Goal: Transaction & Acquisition: Subscribe to service/newsletter

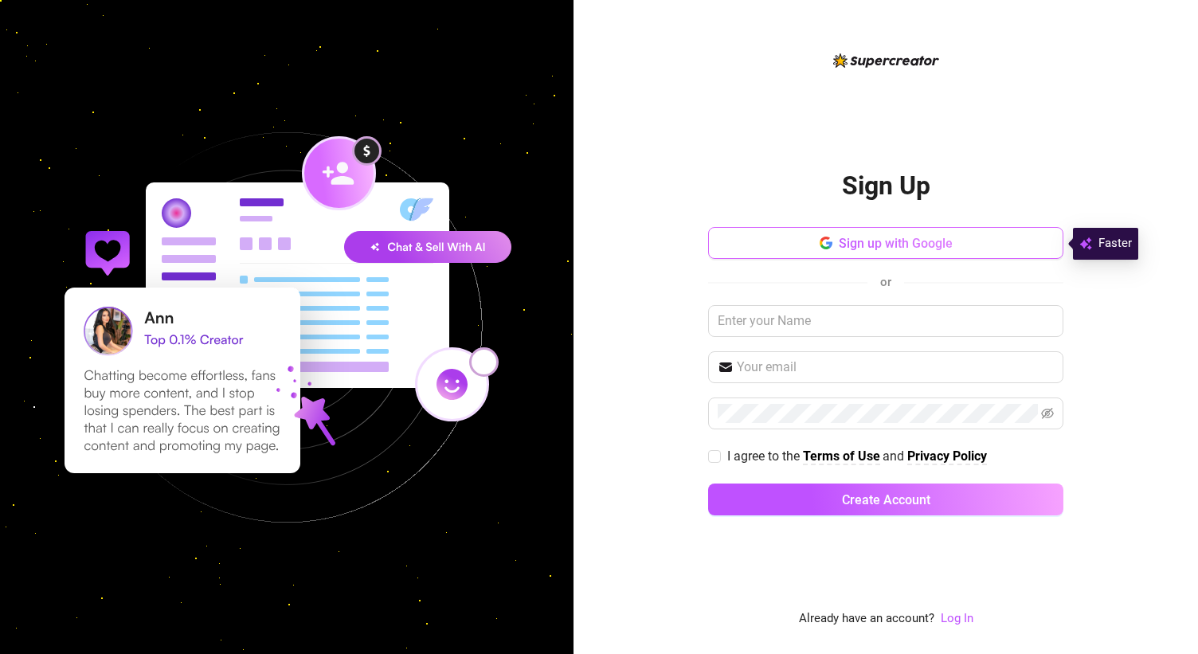
click at [775, 237] on button "Sign up with Google" at bounding box center [885, 243] width 355 height 32
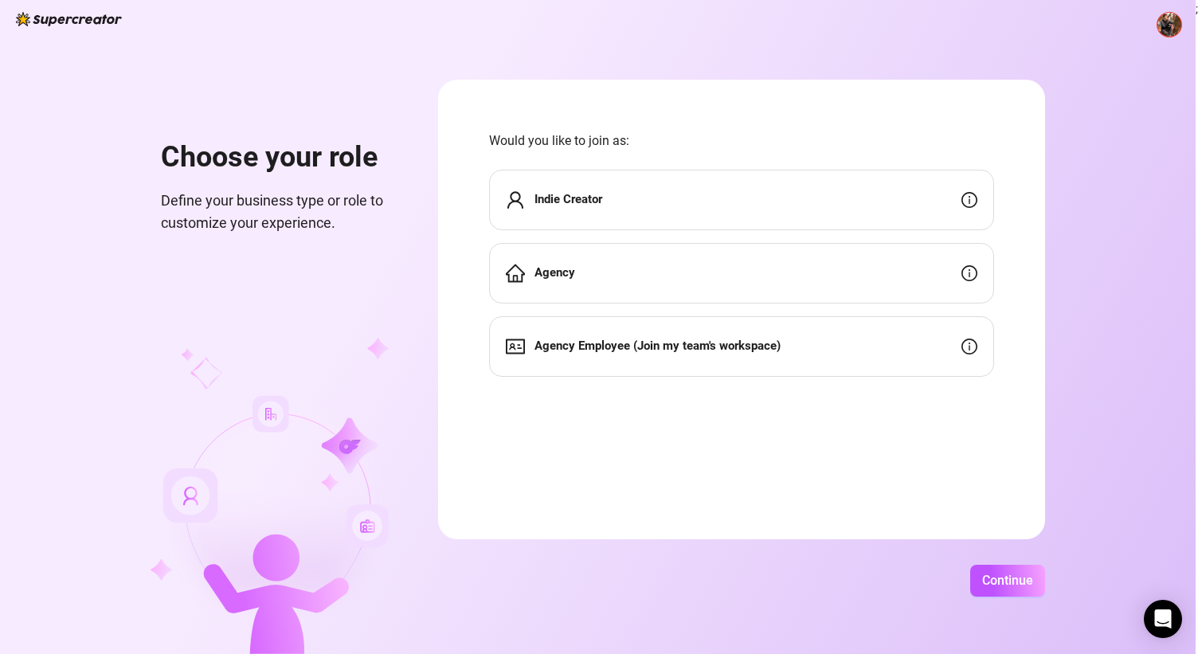
click at [684, 187] on div "Indie Creator" at bounding box center [741, 200] width 505 height 61
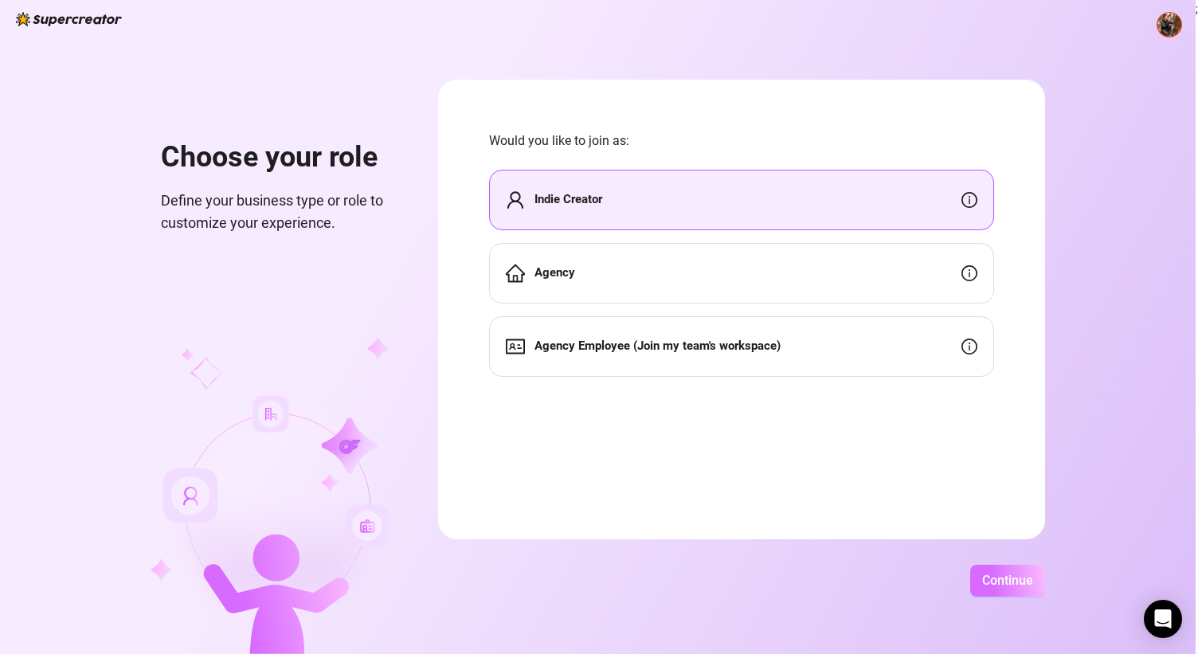
click at [1008, 581] on span "Continue" at bounding box center [1007, 580] width 51 height 15
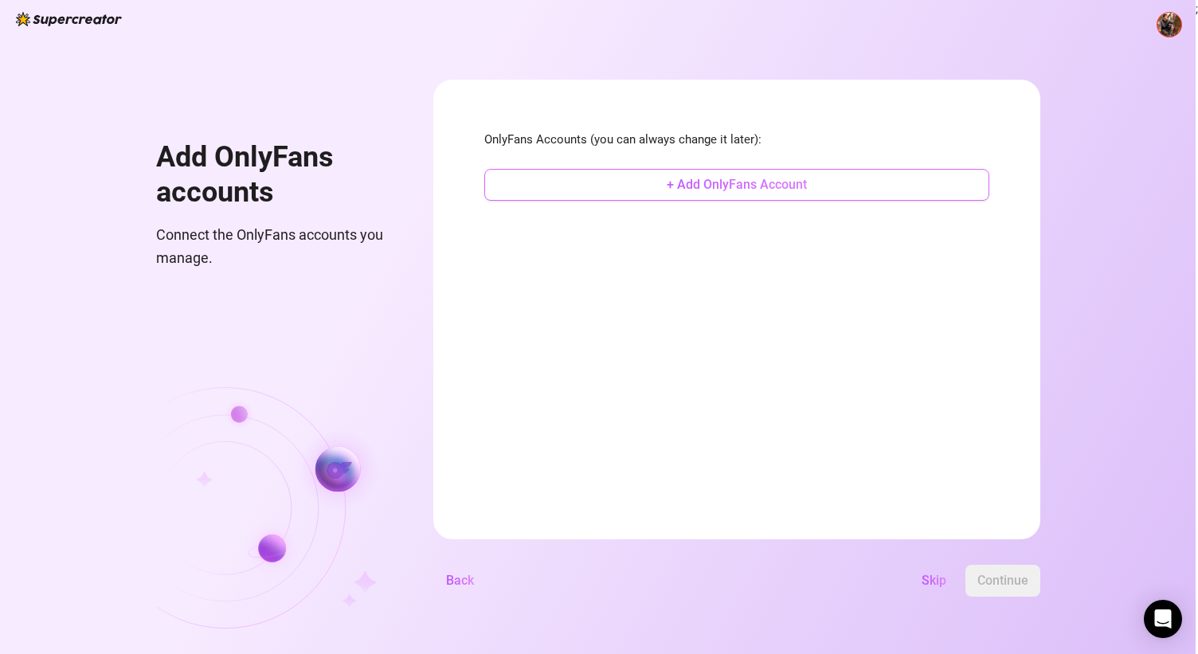
click at [743, 188] on span "+ Add OnlyFans Account" at bounding box center [737, 184] width 140 height 15
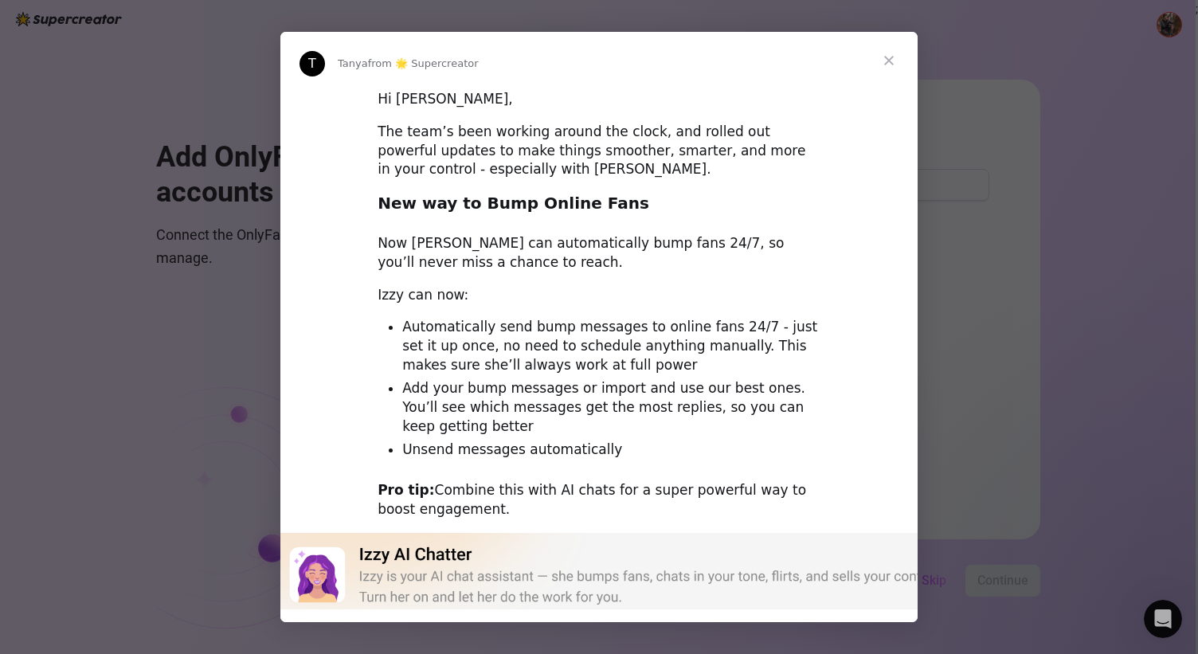
click at [879, 57] on span "Close" at bounding box center [888, 60] width 57 height 57
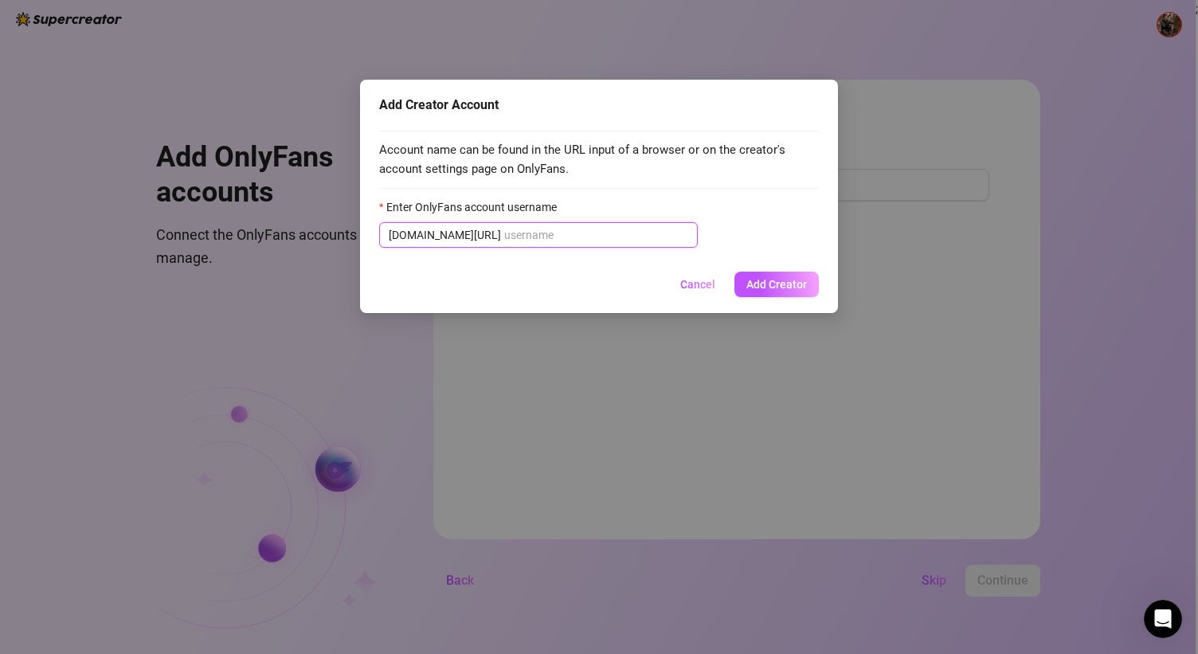
click at [511, 231] on input "Enter OnlyFans account username" at bounding box center [596, 235] width 184 height 18
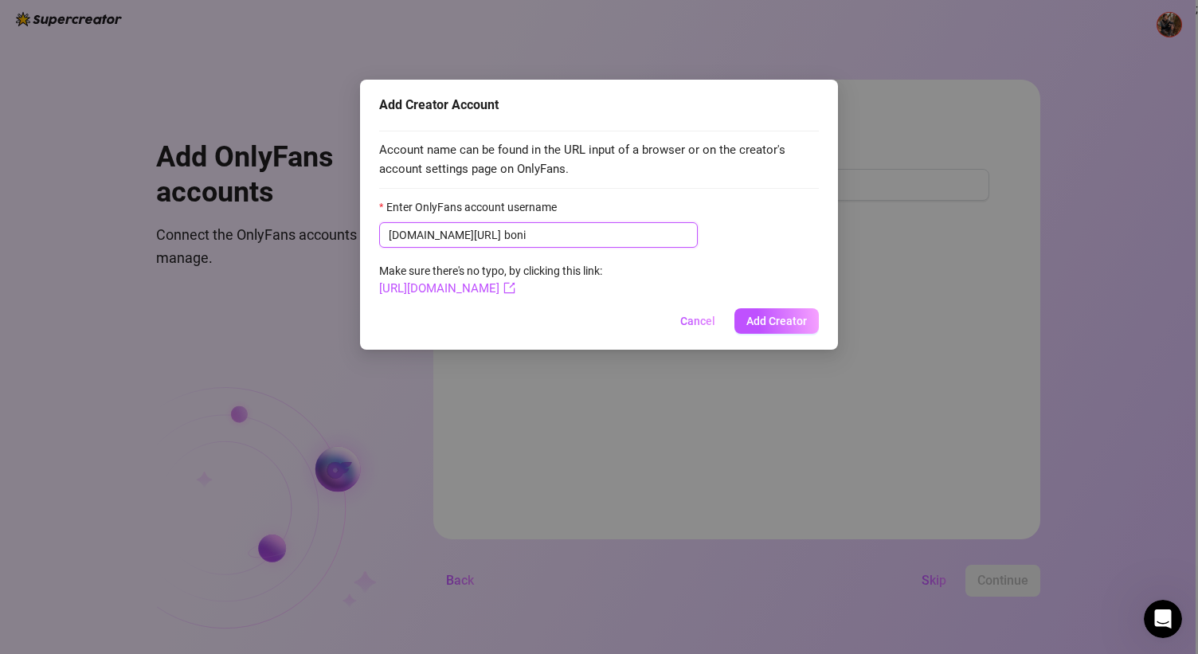
type input "bonie"
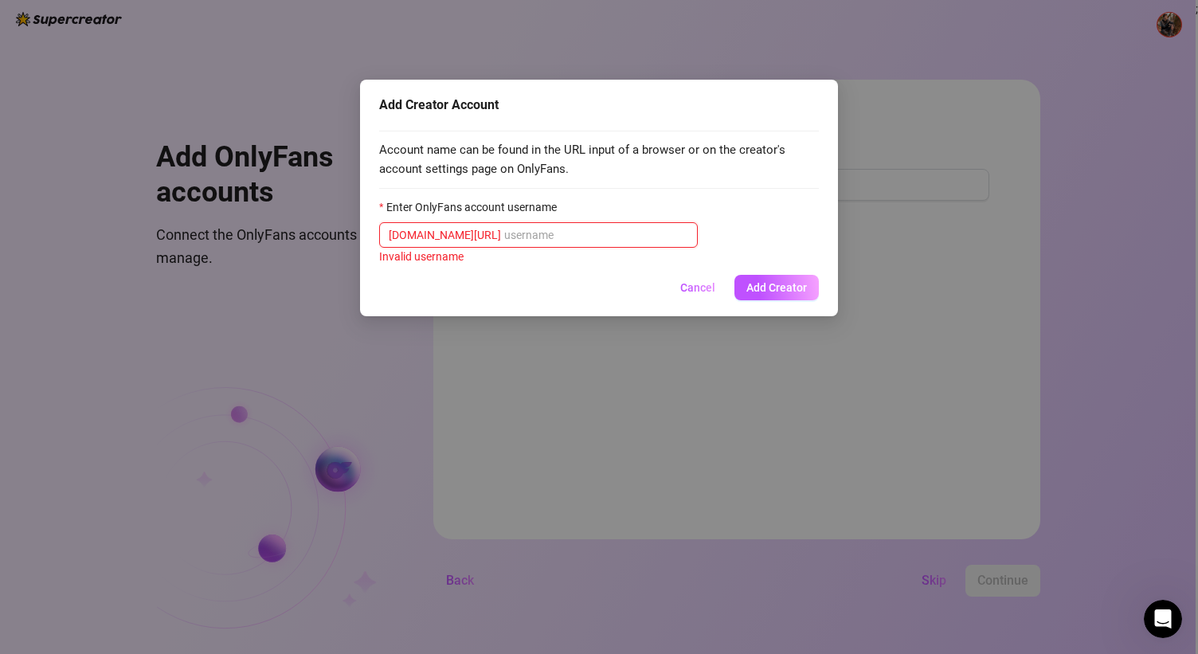
paste input "paulamelons"
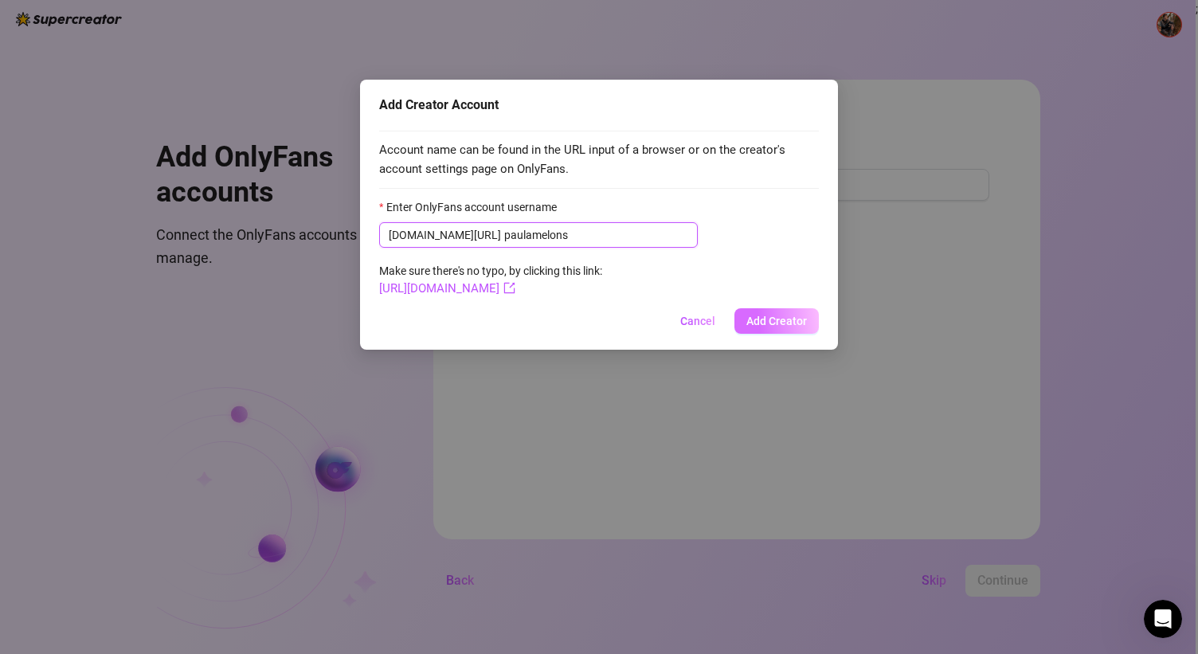
type input "paulamelons"
click at [784, 315] on span "Add Creator" at bounding box center [776, 321] width 61 height 13
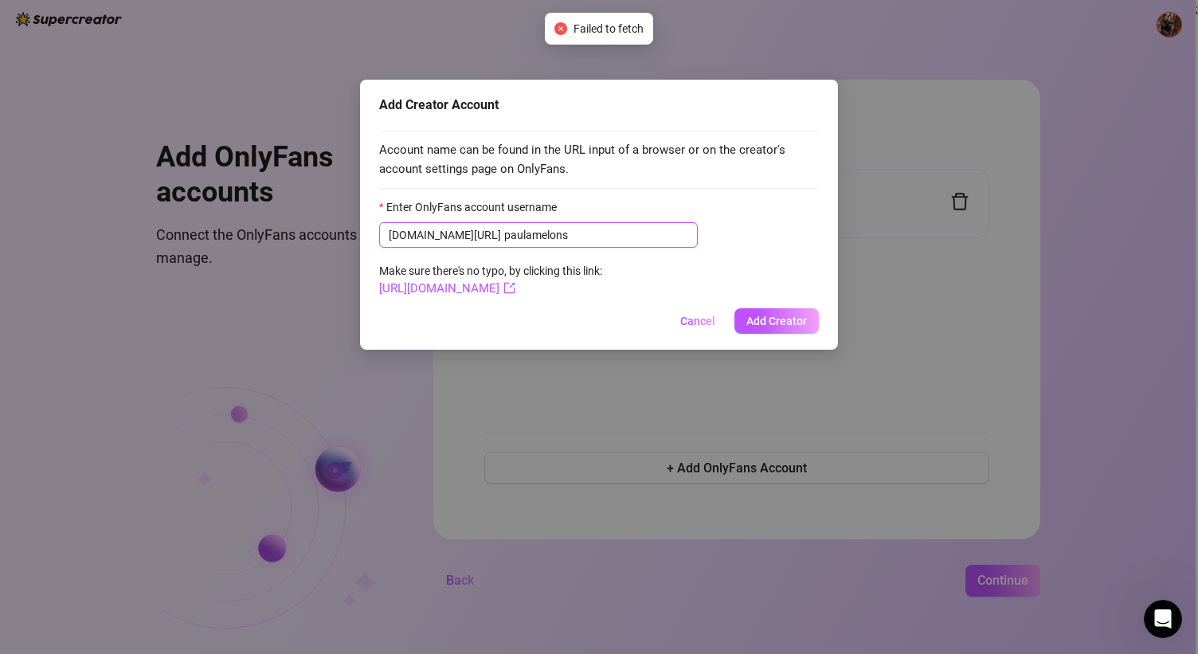
click at [597, 230] on input "paulamelons" at bounding box center [596, 235] width 184 height 18
click at [504, 235] on input "paulamelons" at bounding box center [596, 235] width 184 height 18
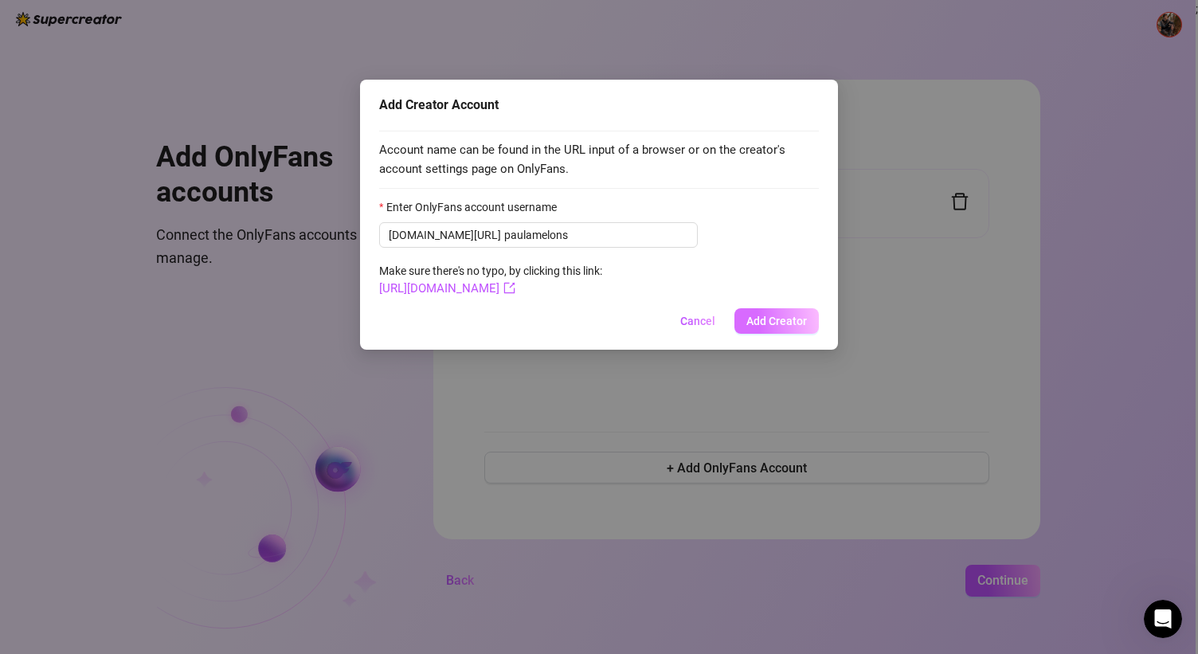
click at [754, 311] on button "Add Creator" at bounding box center [776, 320] width 84 height 25
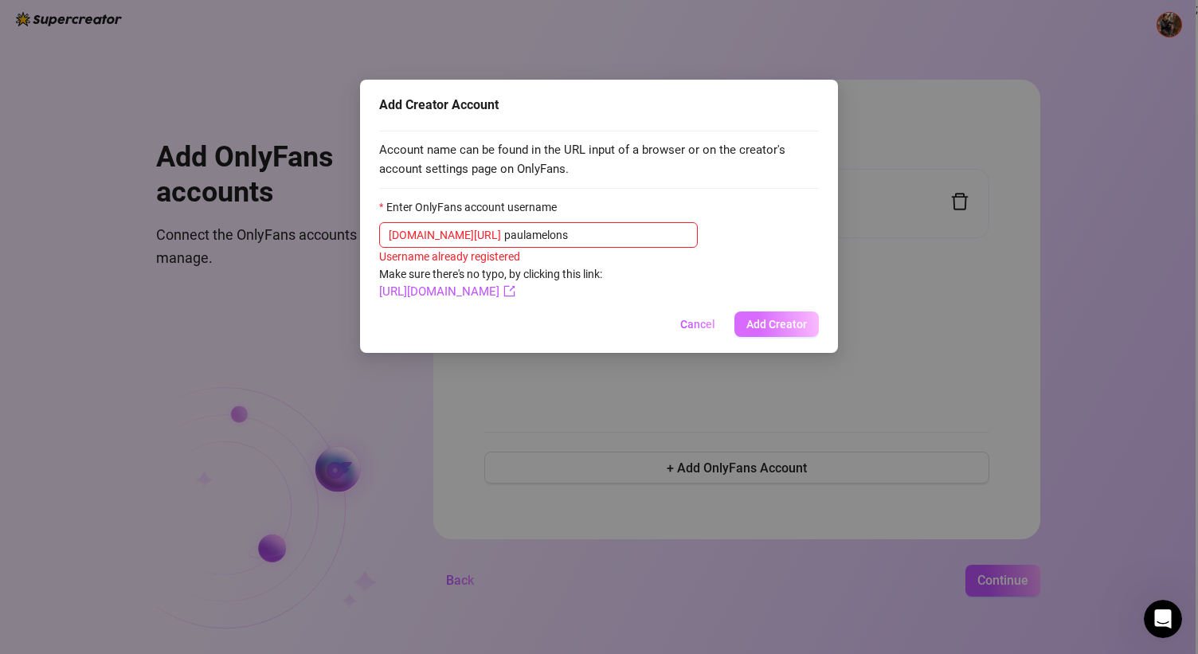
click at [765, 331] on button "Add Creator" at bounding box center [776, 323] width 84 height 25
click at [692, 319] on span "Cancel" at bounding box center [697, 324] width 35 height 13
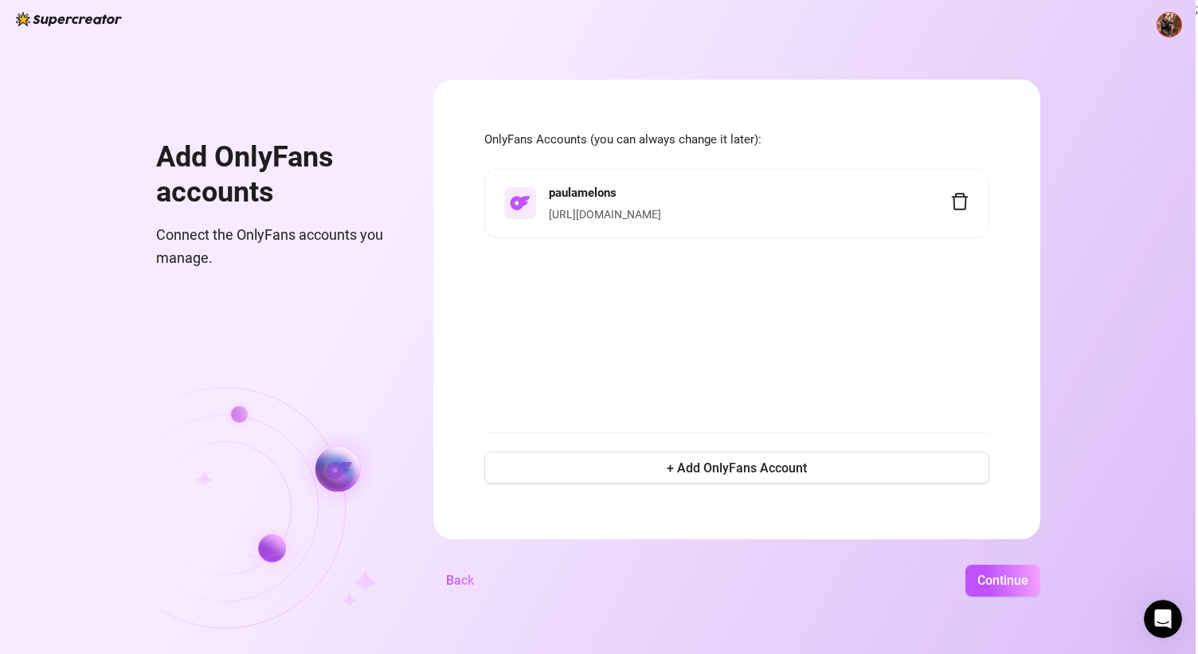
click at [675, 205] on div "paulamelons https://onlyfans.com/paulamelons" at bounding box center [749, 204] width 401 height 40
click at [981, 551] on div "Add OnlyFans accounts Connect the OnlyFans accounts you manage. OnlyFans Accoun…" at bounding box center [598, 327] width 1196 height 654
click at [991, 577] on span "Continue" at bounding box center [1002, 580] width 51 height 15
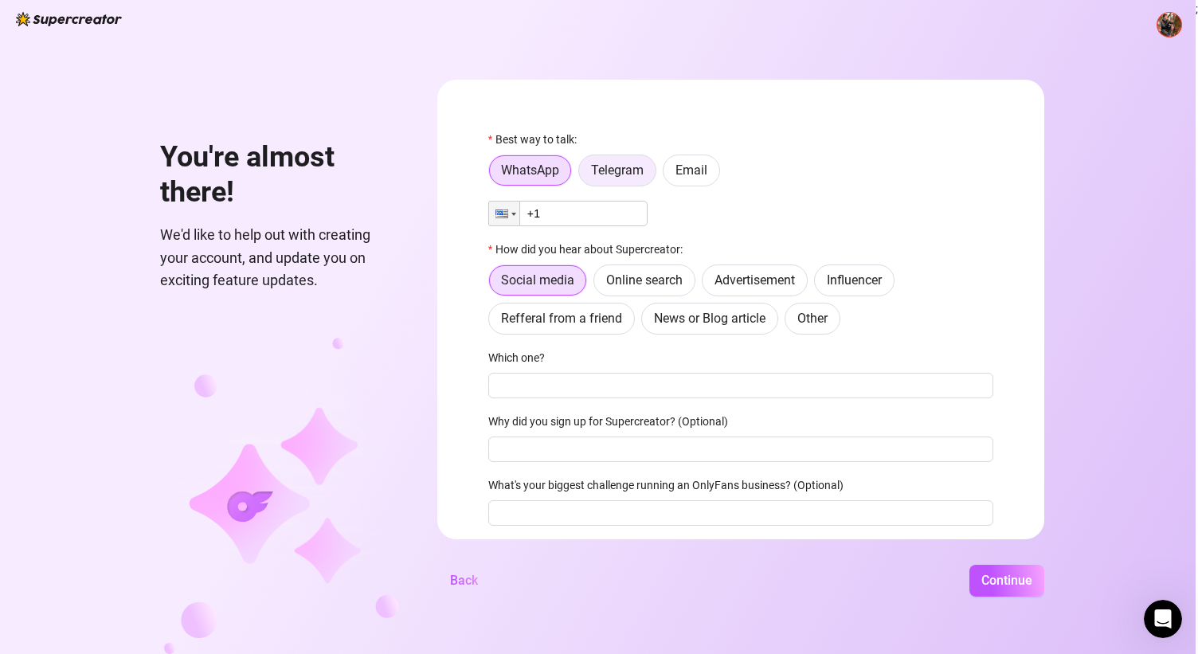
click at [628, 170] on span "Telegram" at bounding box center [617, 169] width 53 height 15
click at [583, 174] on input "Telegram" at bounding box center [583, 174] width 0 height 0
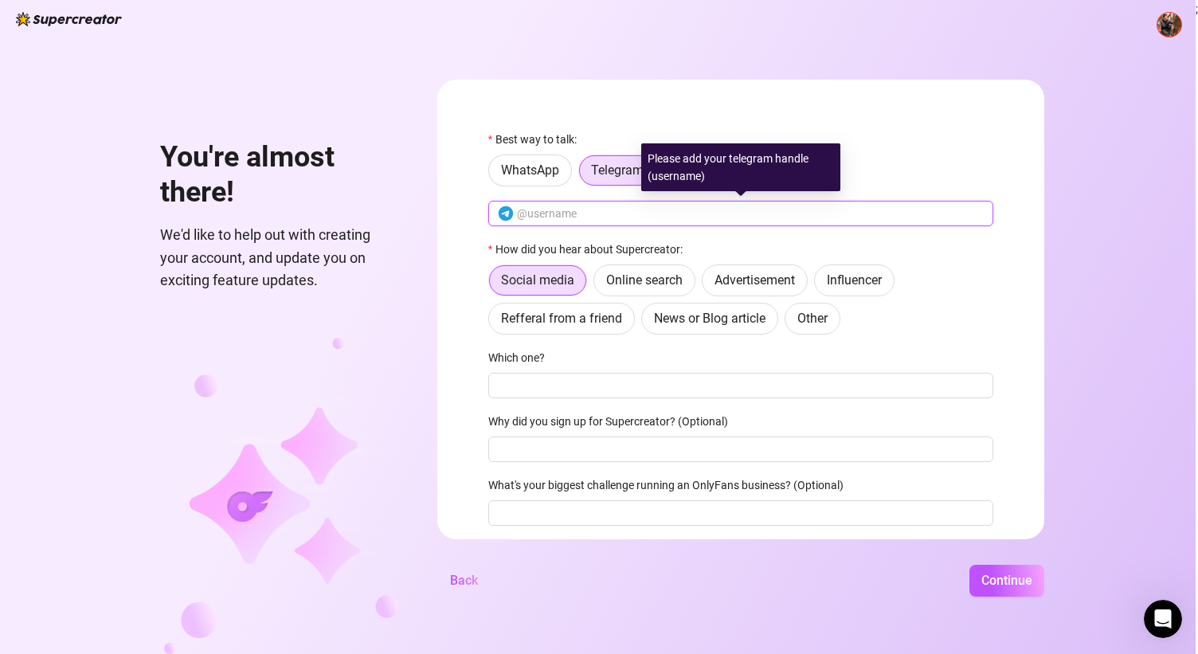
click at [621, 206] on input "text" at bounding box center [750, 214] width 467 height 18
click at [621, 216] on input "text" at bounding box center [750, 214] width 467 height 18
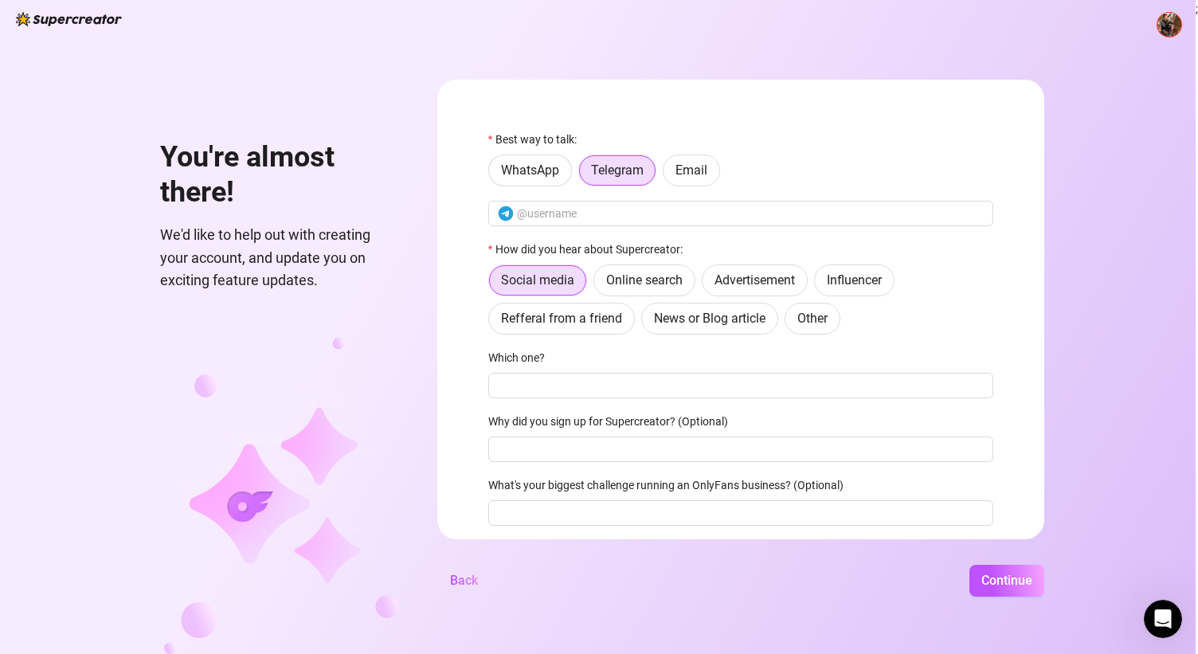
click at [613, 99] on form "Best way to talk: WhatsApp Telegram Email How did you hear about Supercreator: …" at bounding box center [740, 310] width 607 height 460
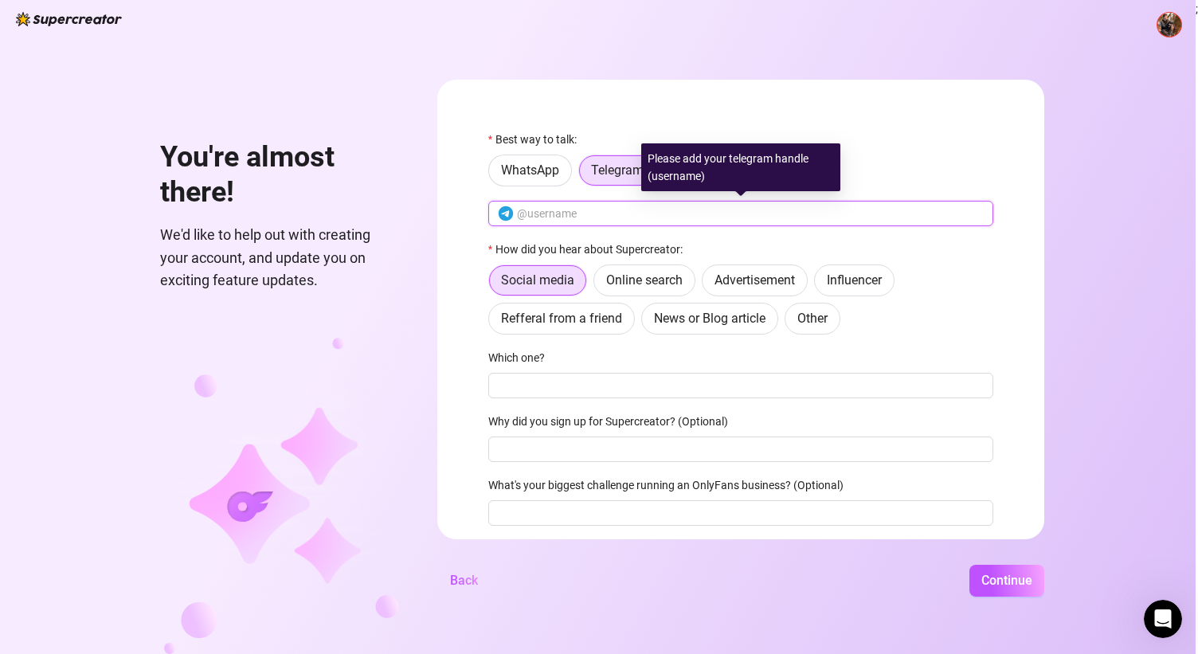
click at [623, 211] on input "text" at bounding box center [750, 214] width 467 height 18
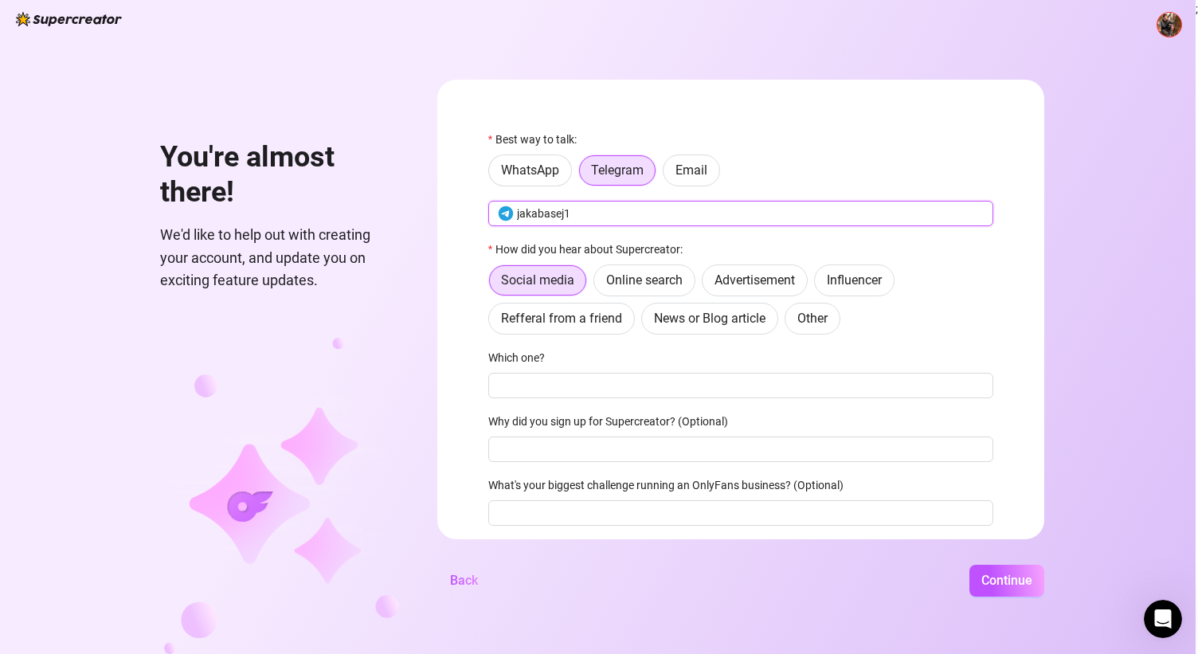
type input "jakabasej1"
click at [969, 162] on div "WhatsApp Telegram Email" at bounding box center [740, 171] width 505 height 32
click at [605, 383] on input "Which one?" at bounding box center [740, 385] width 505 height 25
click at [681, 289] on label "Online search" at bounding box center [644, 280] width 102 height 32
click at [598, 284] on input "Online search" at bounding box center [598, 284] width 0 height 0
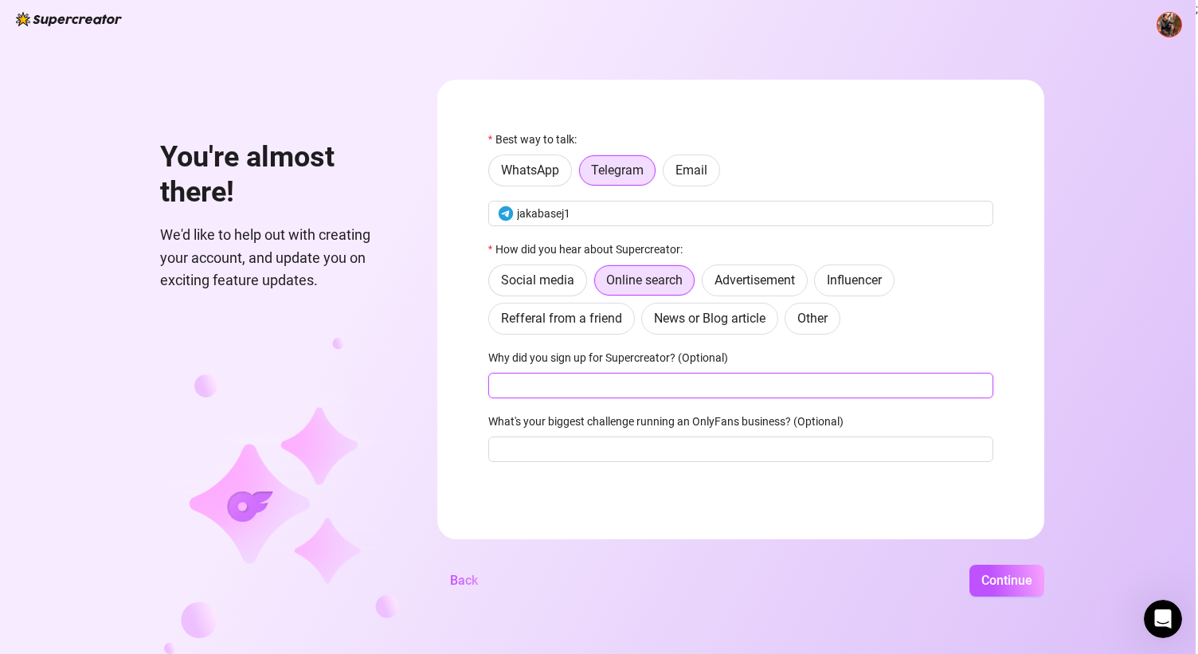
click at [705, 390] on input "Why did you sign up for Supercreator? (Optional)" at bounding box center [740, 385] width 505 height 25
click at [996, 573] on span "Continue" at bounding box center [1006, 580] width 51 height 15
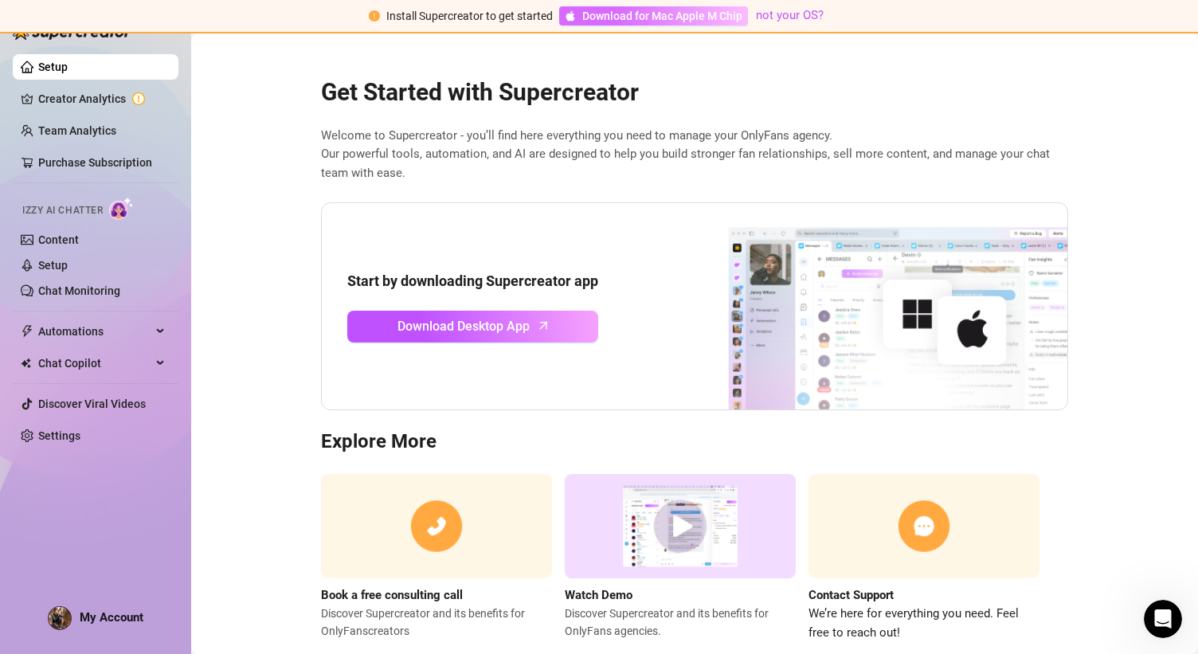
click at [636, 18] on span "Download for Mac Apple M Chip" at bounding box center [662, 16] width 160 height 18
click at [116, 331] on span "Automations" at bounding box center [94, 331] width 113 height 25
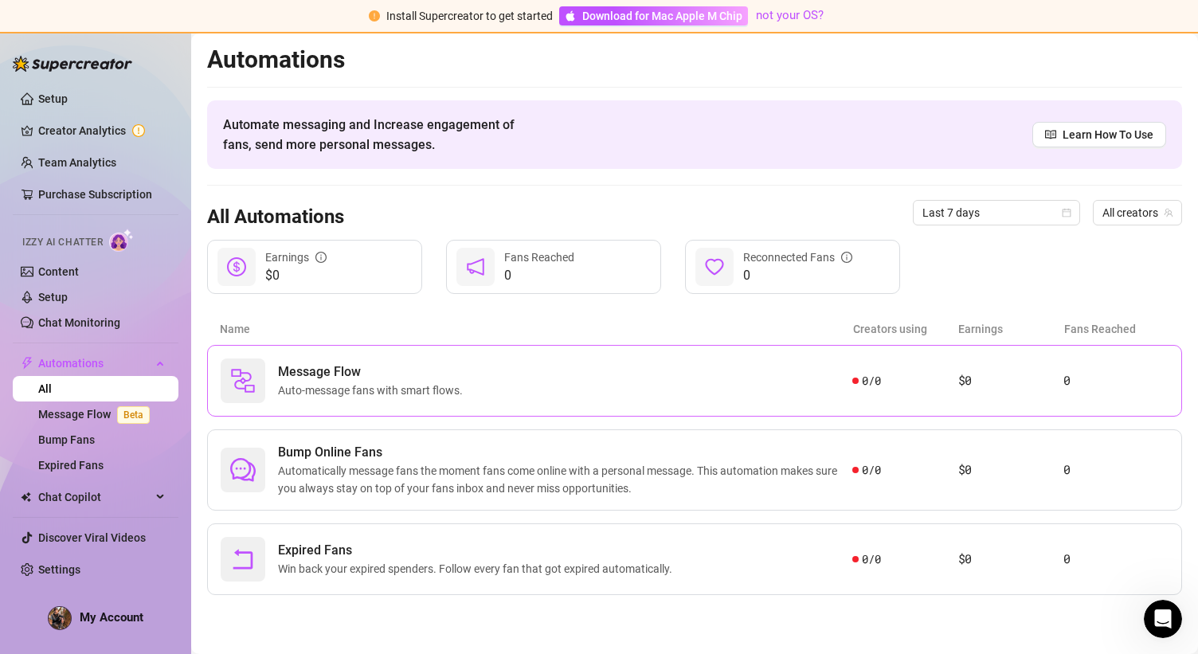
click at [495, 404] on div "Message Flow Auto-message fans with smart flows. 0 / 0 $0 0" at bounding box center [694, 381] width 975 height 72
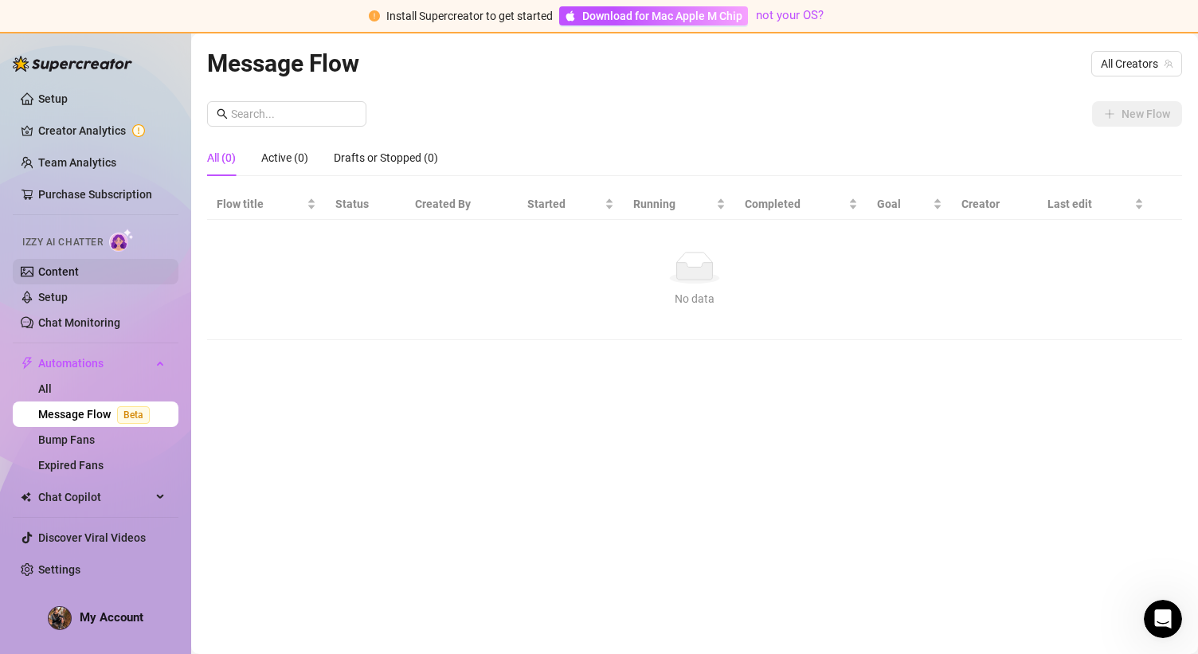
click at [72, 272] on link "Content" at bounding box center [58, 271] width 41 height 13
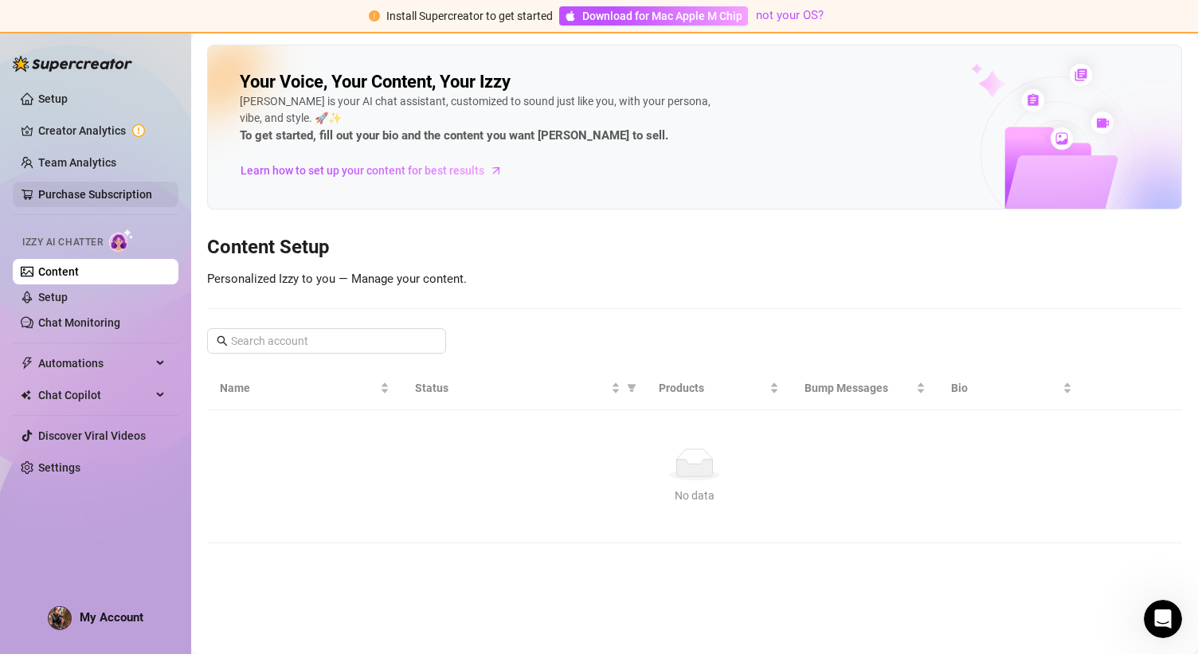
click at [104, 201] on link "Purchase Subscription" at bounding box center [95, 194] width 114 height 13
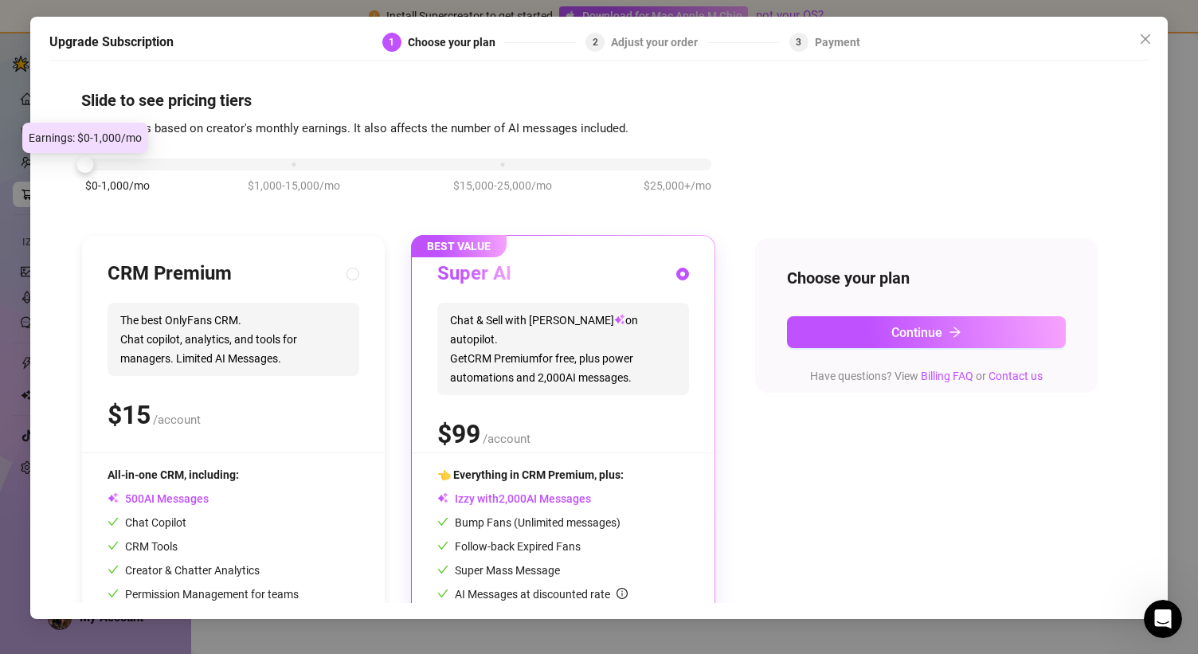
drag, startPoint x: 289, startPoint y: 162, endPoint x: 107, endPoint y: 153, distance: 182.6
click at [107, 153] on div "$0-1,000/mo $1,000-15,000/mo $15,000-25,000/mo $25,000+/mo" at bounding box center [398, 184] width 634 height 90
drag, startPoint x: 101, startPoint y: 169, endPoint x: 123, endPoint y: 161, distance: 23.7
click at [123, 161] on div at bounding box center [398, 165] width 626 height 12
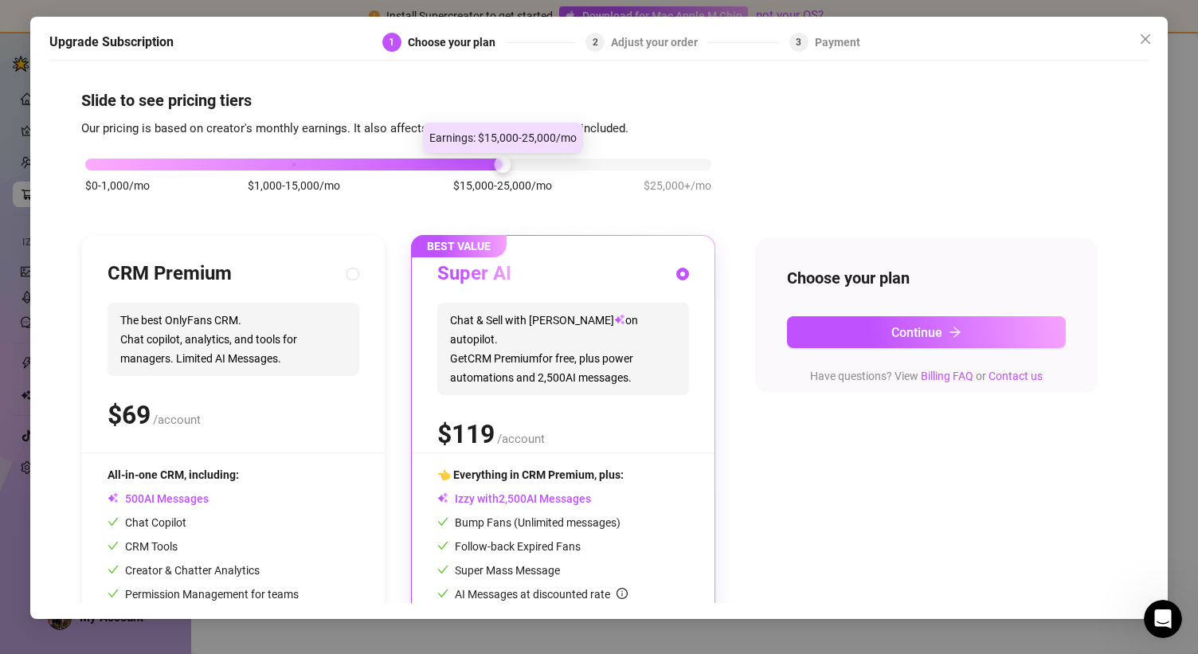
drag, startPoint x: 95, startPoint y: 163, endPoint x: 479, endPoint y: 161, distance: 384.7
click at [479, 162] on div "$0-1,000/mo $1,000-15,000/mo $15,000-25,000/mo $25,000+/mo" at bounding box center [398, 160] width 626 height 10
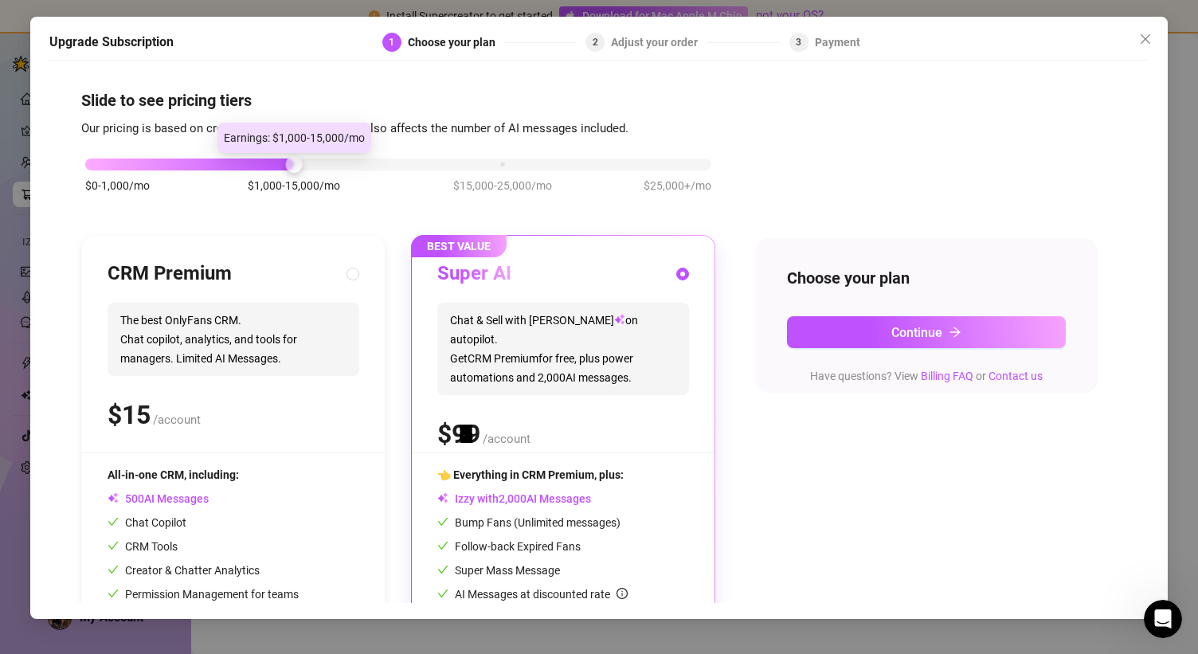
drag, startPoint x: 479, startPoint y: 161, endPoint x: 296, endPoint y: 157, distance: 183.2
click at [296, 157] on div "$0-1,000/mo $1,000-15,000/mo $15,000-25,000/mo $25,000+/mo" at bounding box center [398, 160] width 626 height 10
drag, startPoint x: 296, startPoint y: 157, endPoint x: 306, endPoint y: 159, distance: 9.9
click at [306, 159] on div "$0-1,000/mo $1,000-15,000/mo $15,000-25,000/mo $25,000+/mo" at bounding box center [398, 160] width 626 height 10
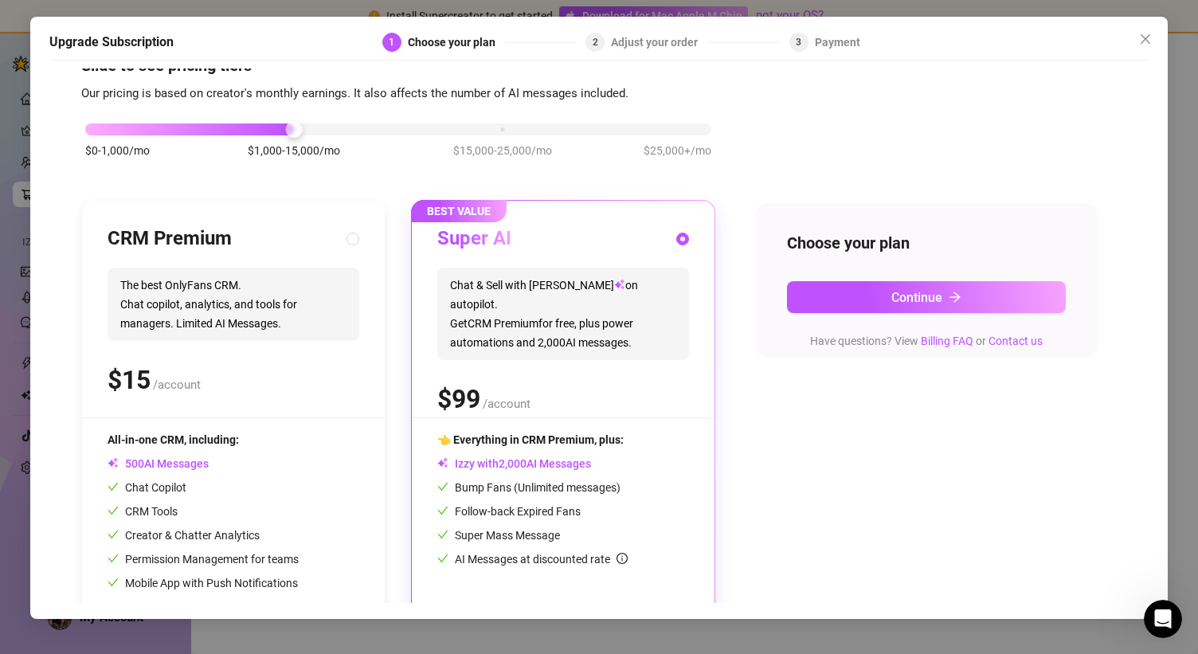
scroll to position [88, 0]
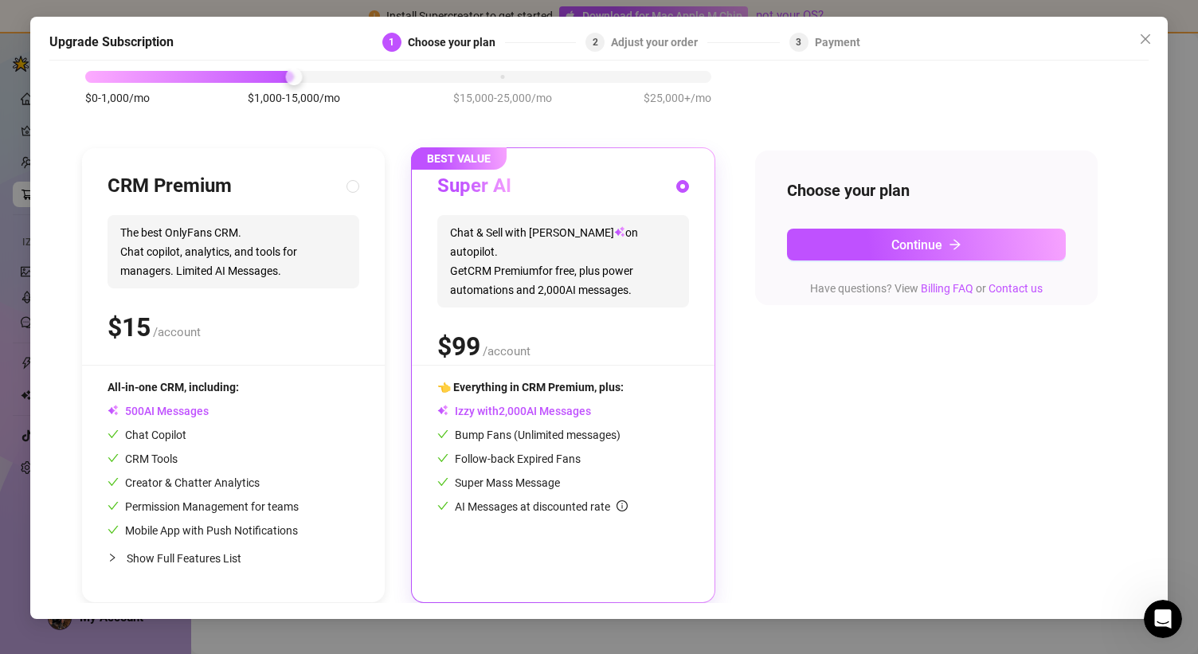
click at [181, 558] on span "Show Full Features List" at bounding box center [184, 558] width 115 height 13
radio input "true"
radio input "false"
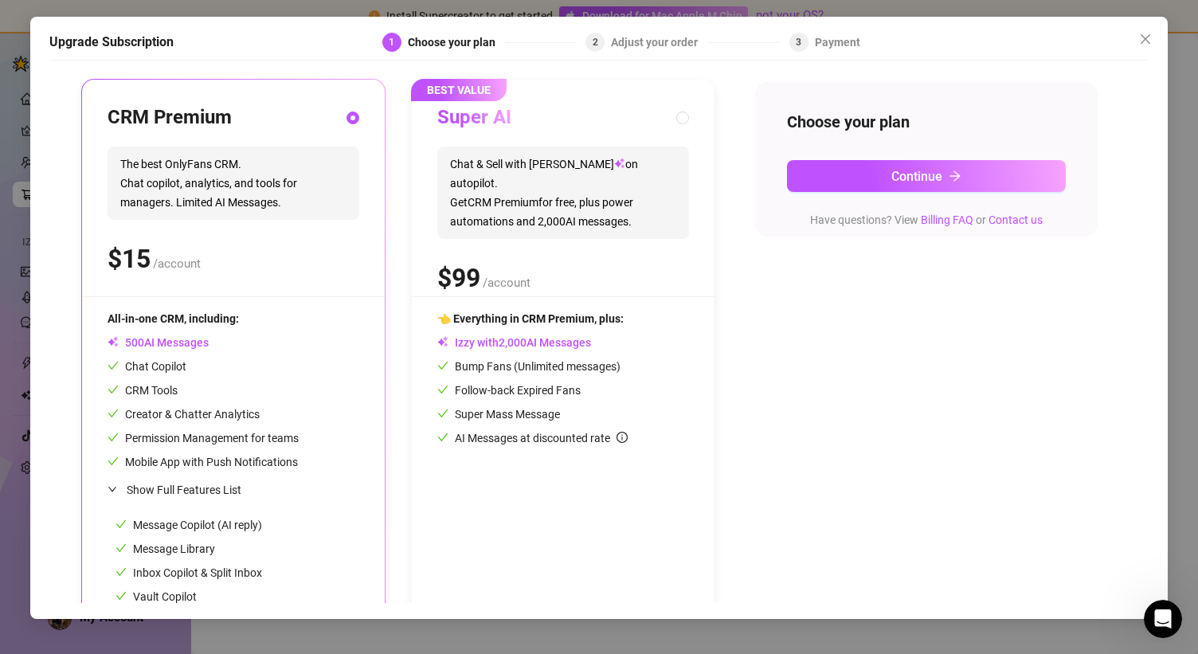
scroll to position [0, 0]
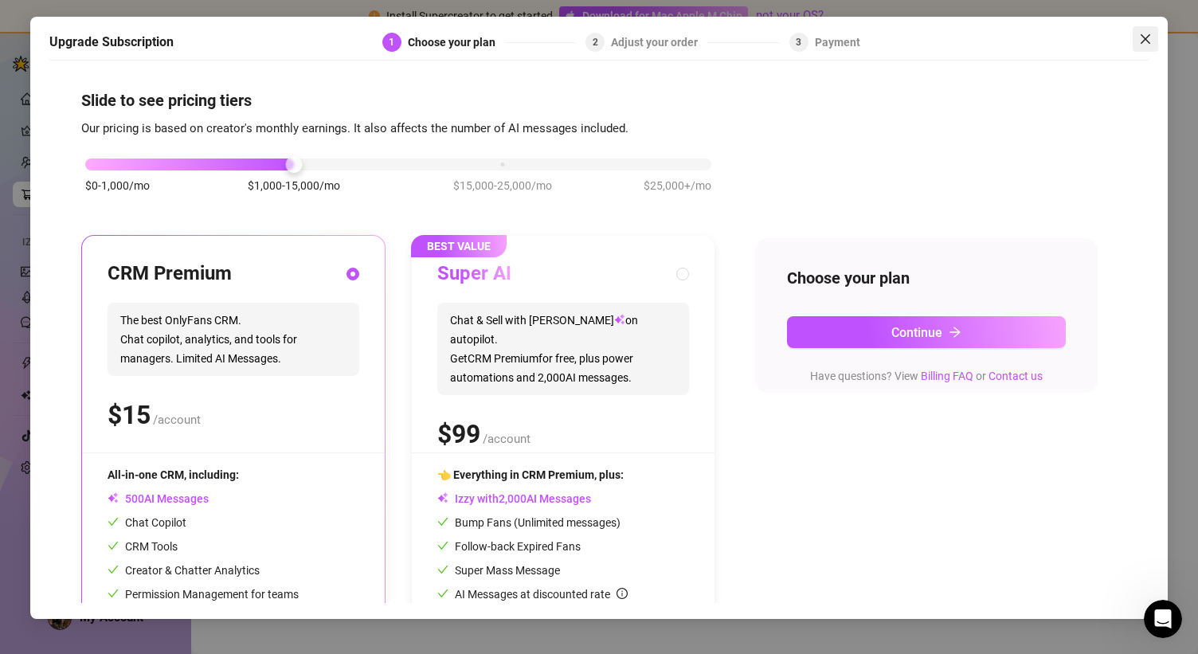
click at [1140, 39] on icon "close" at bounding box center [1145, 39] width 13 height 13
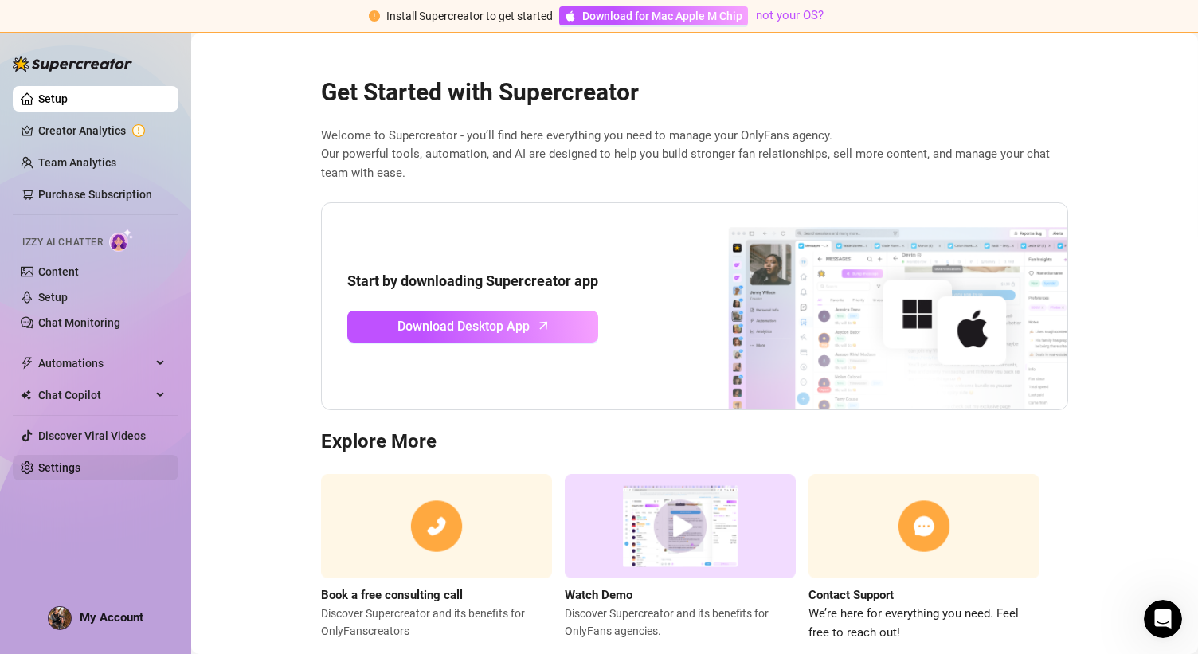
click at [78, 473] on link "Settings" at bounding box center [59, 467] width 42 height 13
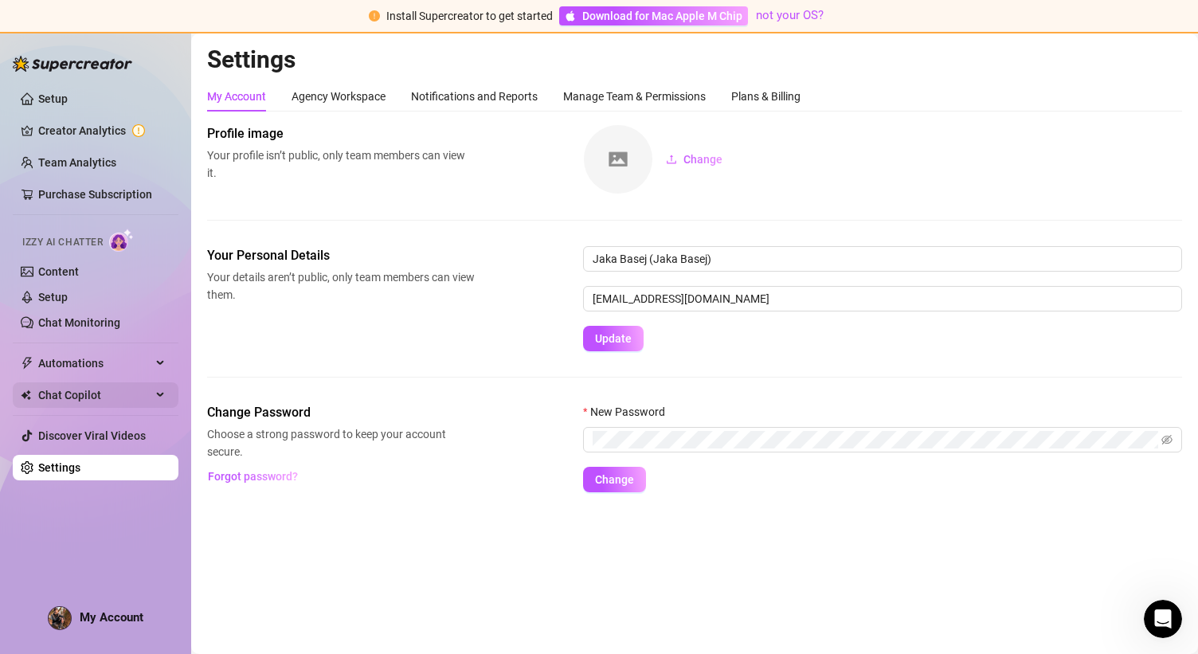
click at [71, 391] on span "Chat Copilot" at bounding box center [94, 394] width 113 height 25
